Goal: Task Accomplishment & Management: Complete application form

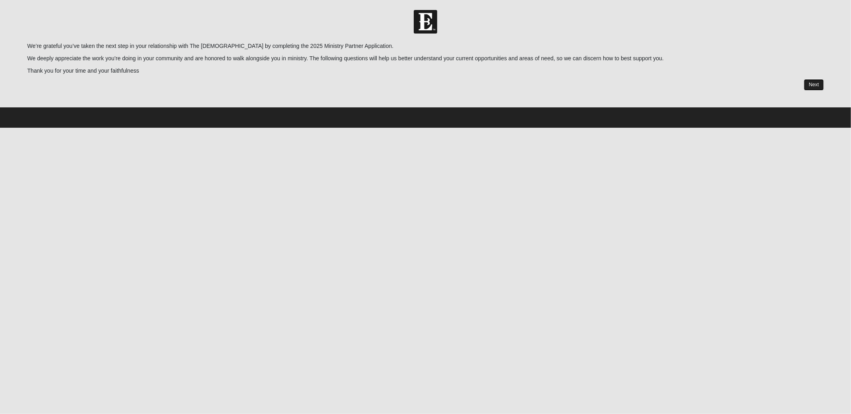
click at [819, 84] on link "Next" at bounding box center [814, 85] width 20 height 12
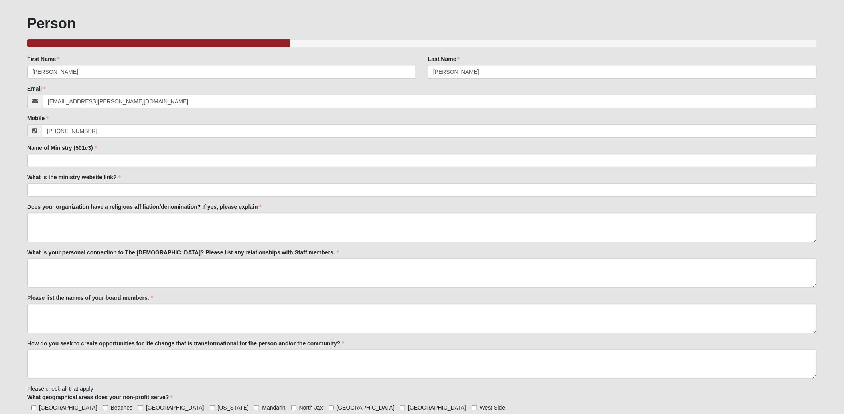
scroll to position [40, 0]
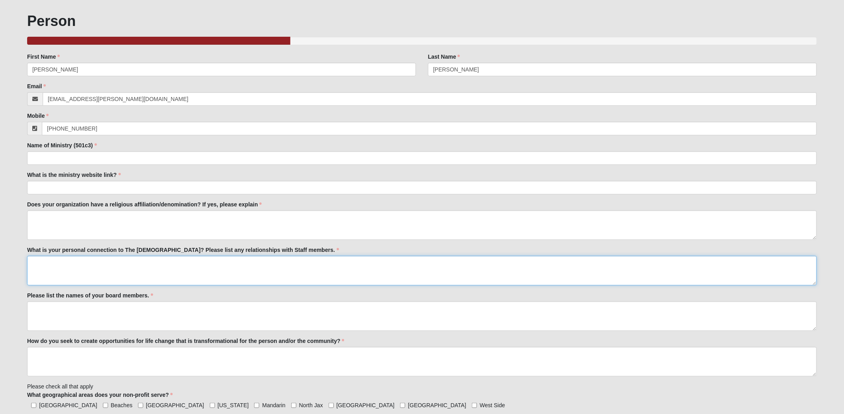
click at [90, 260] on textarea "What is your personal connection to The [DEMOGRAPHIC_DATA]? Please list any rel…" at bounding box center [422, 271] width 790 height 30
drag, startPoint x: 56, startPoint y: 249, endPoint x: 339, endPoint y: 250, distance: 283.1
click at [339, 250] on div "What is your personal connection to The [DEMOGRAPHIC_DATA]? Please list any rel…" at bounding box center [422, 265] width 790 height 39
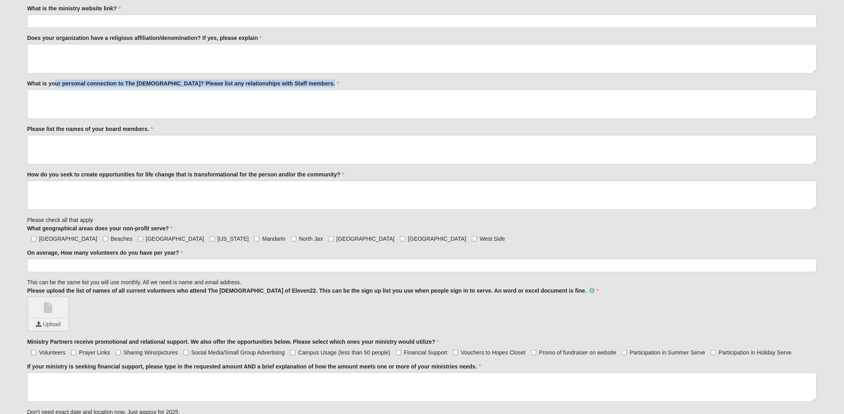
scroll to position [210, 0]
